Goal: Find specific fact: Find specific fact

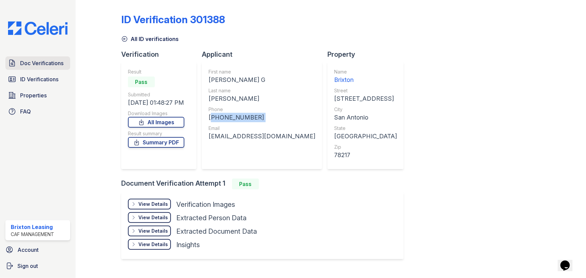
click at [35, 59] on span "Doc Verifications" at bounding box center [41, 63] width 43 height 8
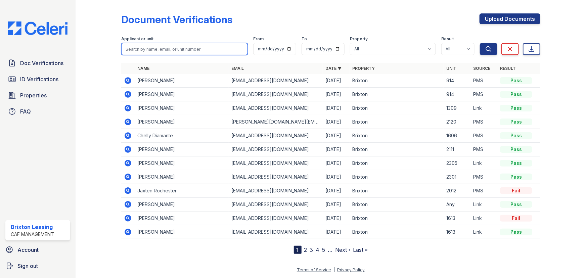
click at [157, 51] on input "search" at bounding box center [184, 49] width 127 height 12
type input "Bhavesh"
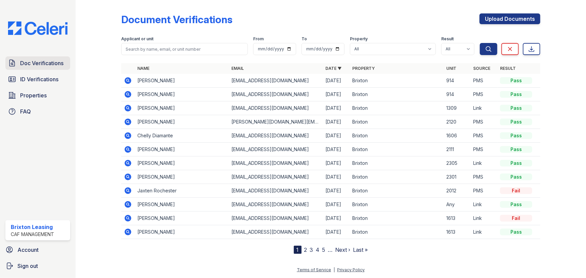
click at [44, 59] on span "Doc Verifications" at bounding box center [41, 63] width 43 height 8
click at [37, 75] on span "ID Verifications" at bounding box center [39, 79] width 38 height 8
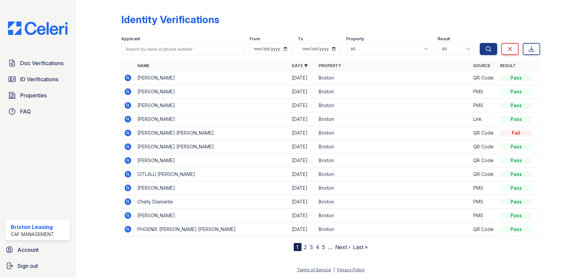
click at [126, 78] on icon at bounding box center [128, 78] width 7 height 7
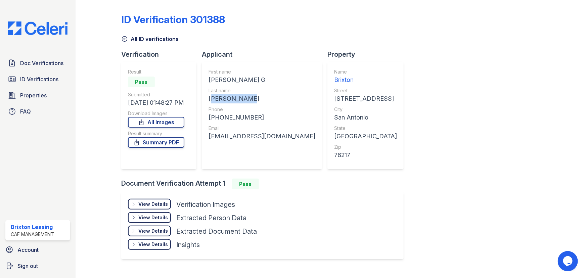
drag, startPoint x: 258, startPoint y: 99, endPoint x: 206, endPoint y: 98, distance: 52.4
click at [206, 98] on div "First name [PERSON_NAME] G Last name [PERSON_NAME] Phone [PHONE_NUMBER] Email […" at bounding box center [262, 115] width 120 height 107
copy div "[PERSON_NAME]"
drag, startPoint x: 251, startPoint y: 119, endPoint x: 214, endPoint y: 116, distance: 36.7
click at [214, 116] on div "[PHONE_NUMBER]" at bounding box center [261, 117] width 107 height 9
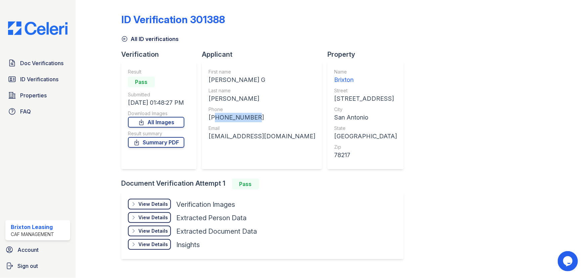
copy div "12102792929"
